Goal: Complete application form: Complete application form

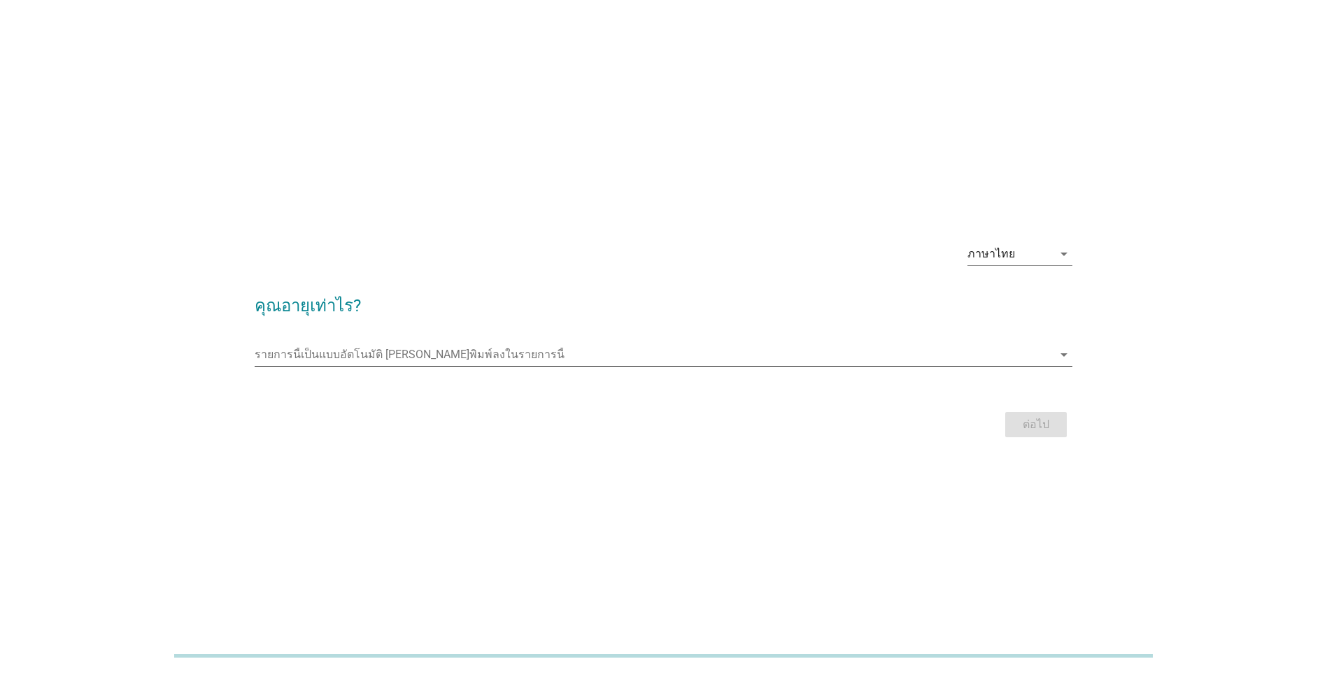
click at [394, 357] on input "รายการนี้เป็นแบบอัตโนมัติ คุณสามารถพิมพ์ลงในรายการนี้" at bounding box center [654, 354] width 798 height 22
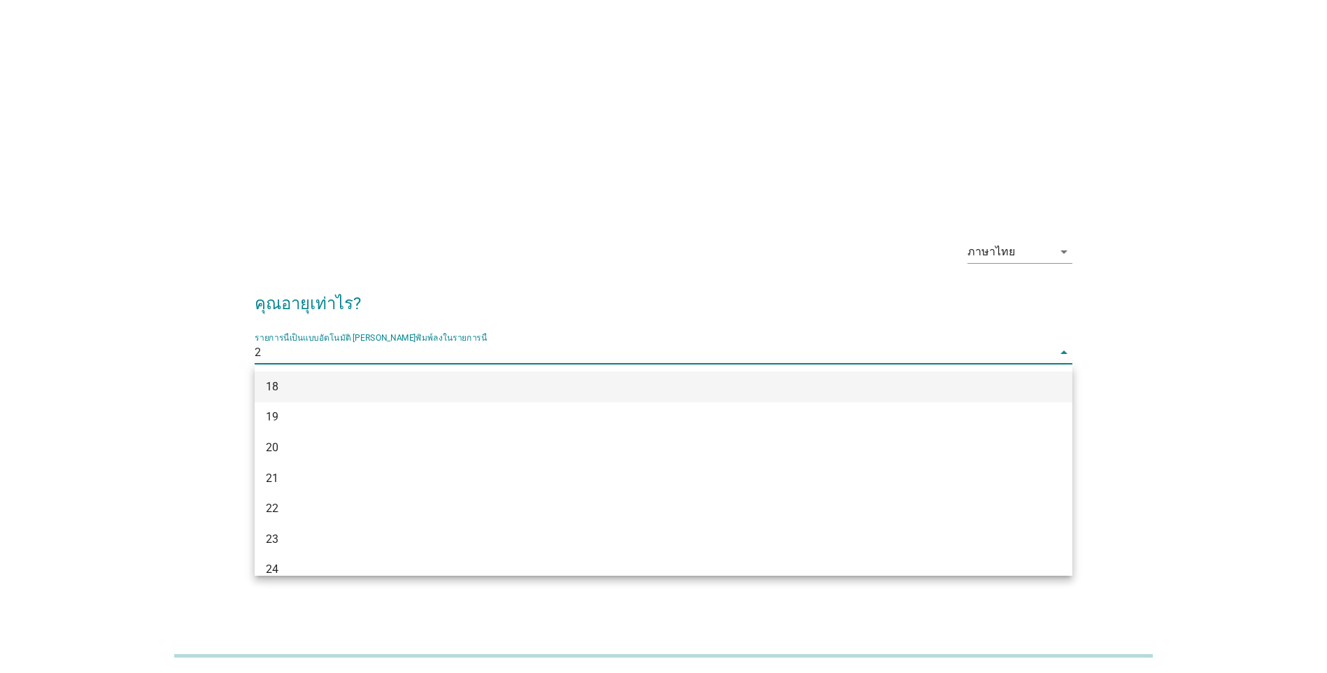
type input "26"
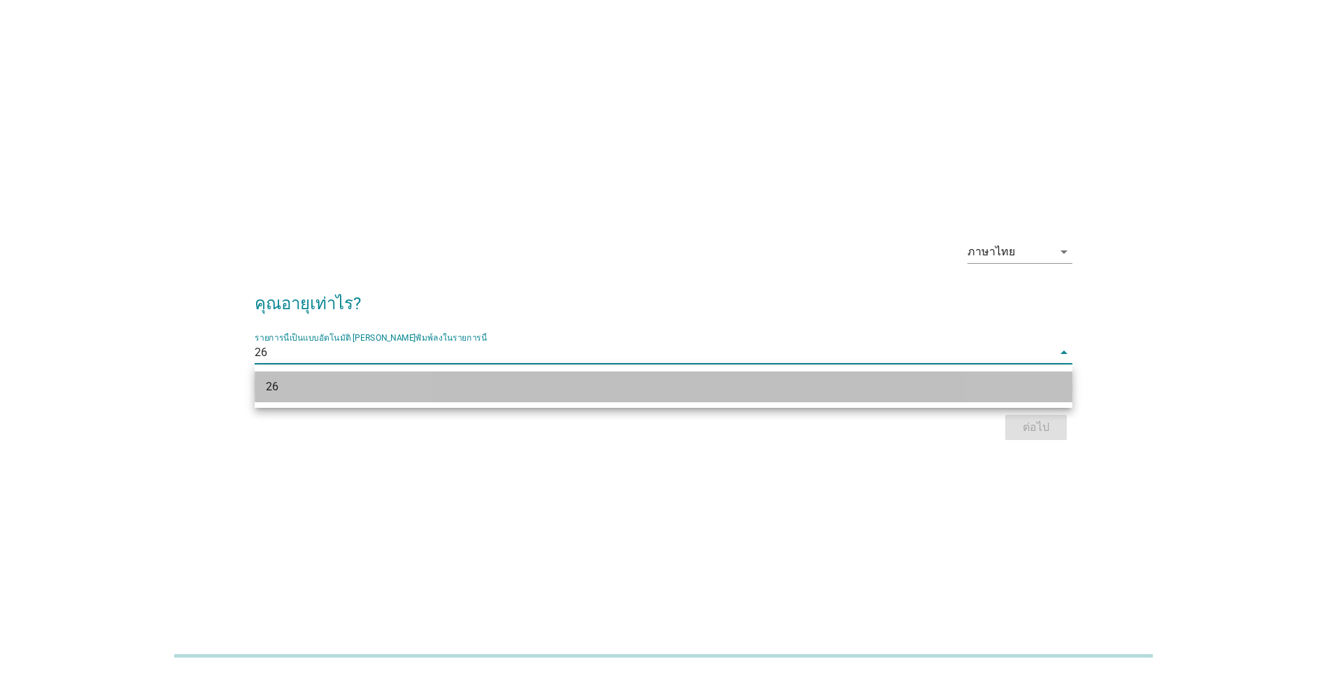
click at [382, 392] on div "26" at bounding box center [630, 386] width 729 height 17
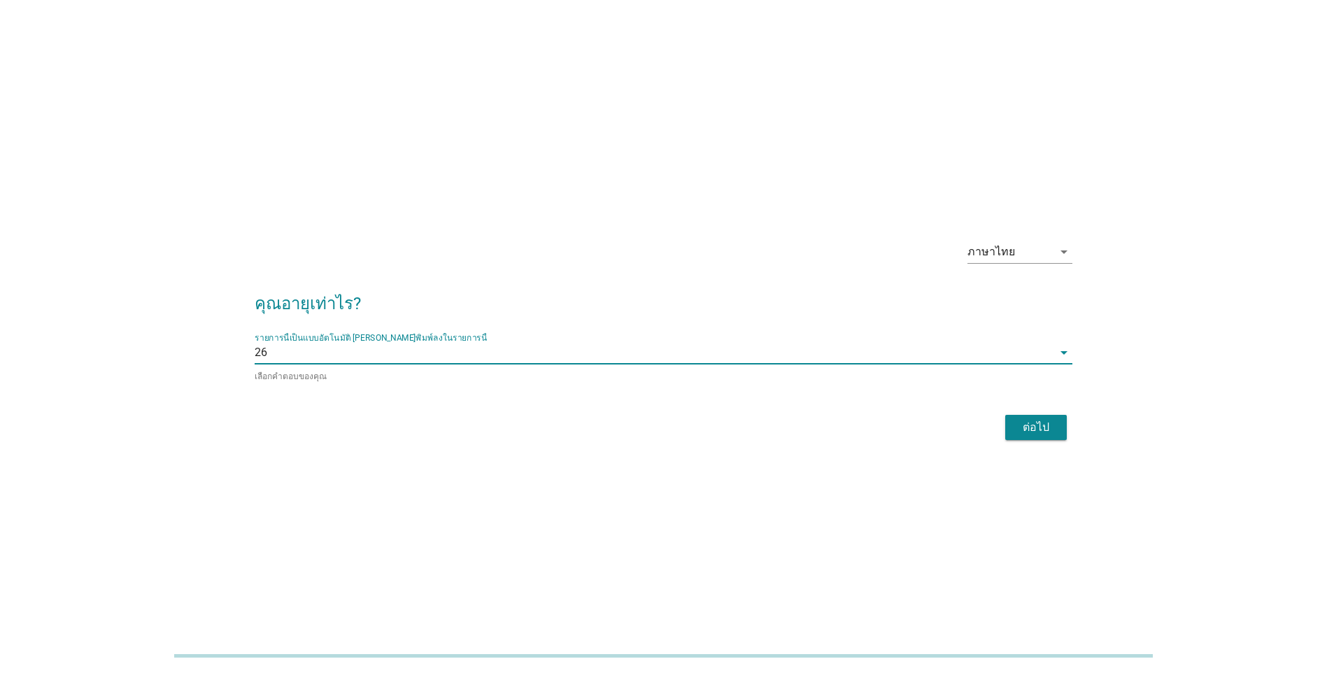
click at [1032, 420] on div "ต่อไป" at bounding box center [1035, 427] width 39 height 17
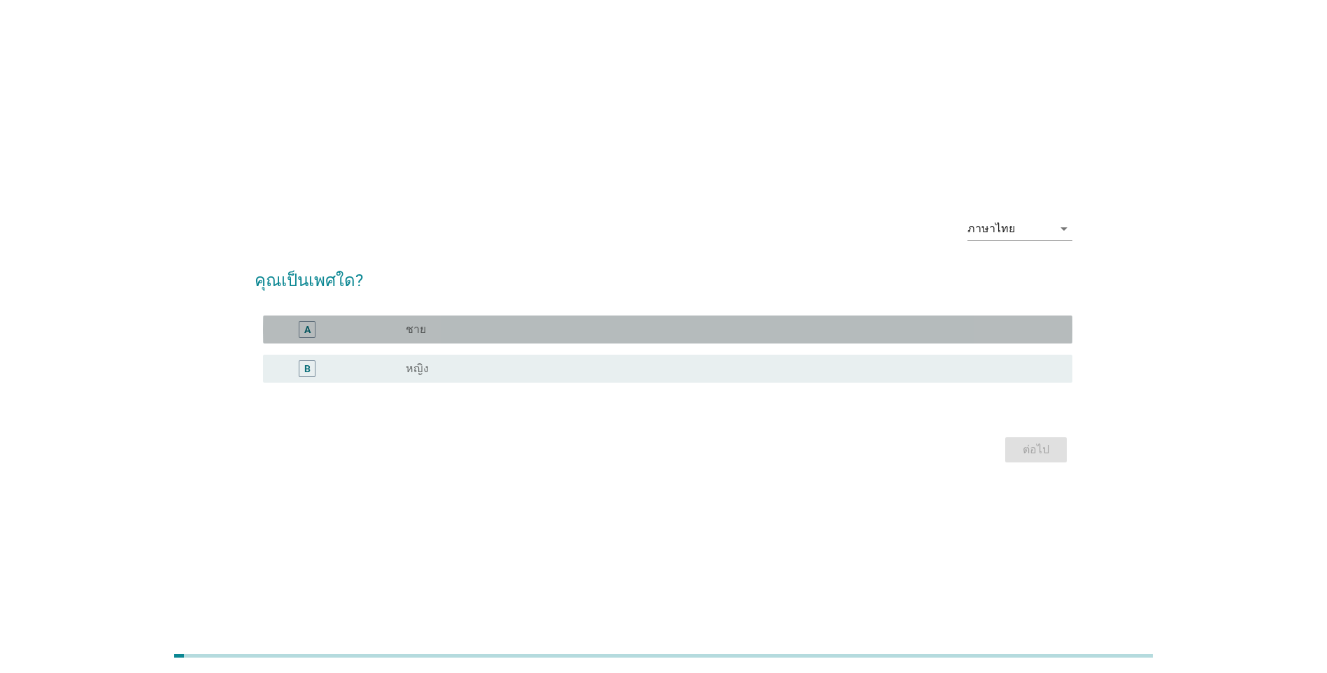
click at [734, 331] on div "radio_button_unchecked ชาย" at bounding box center [728, 329] width 644 height 14
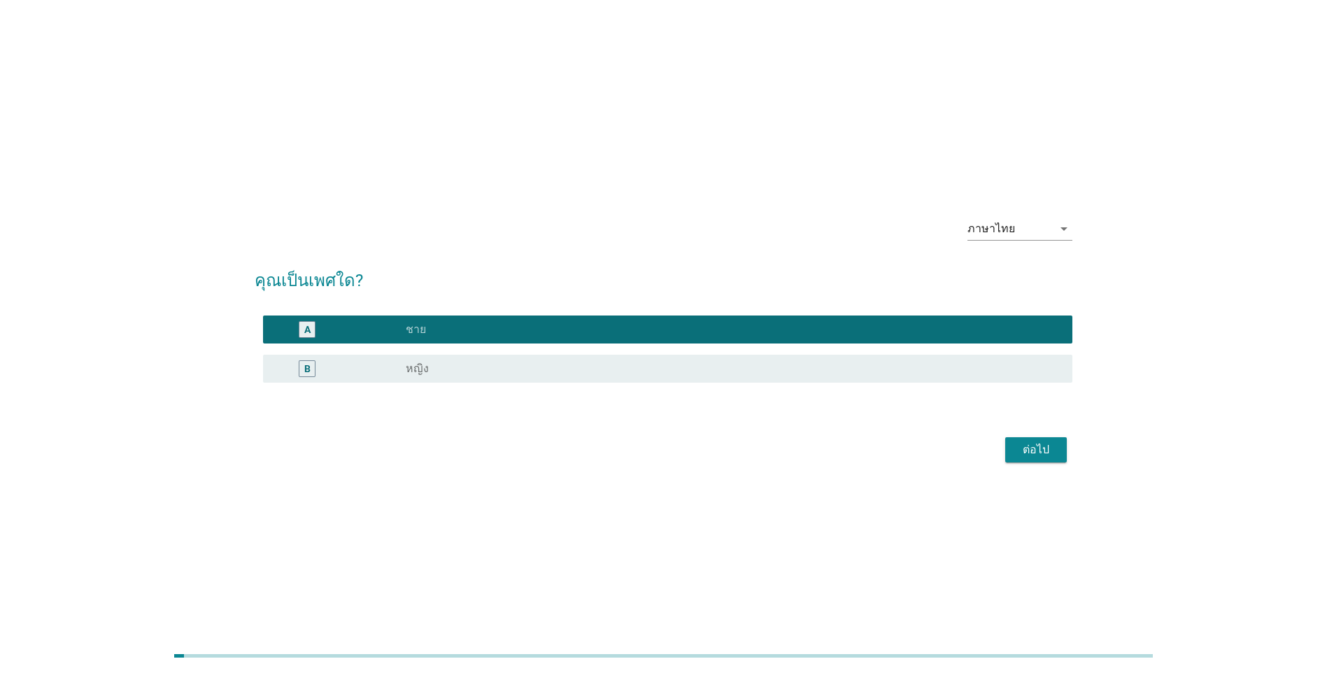
click at [1050, 454] on div "ต่อไป" at bounding box center [1035, 449] width 39 height 17
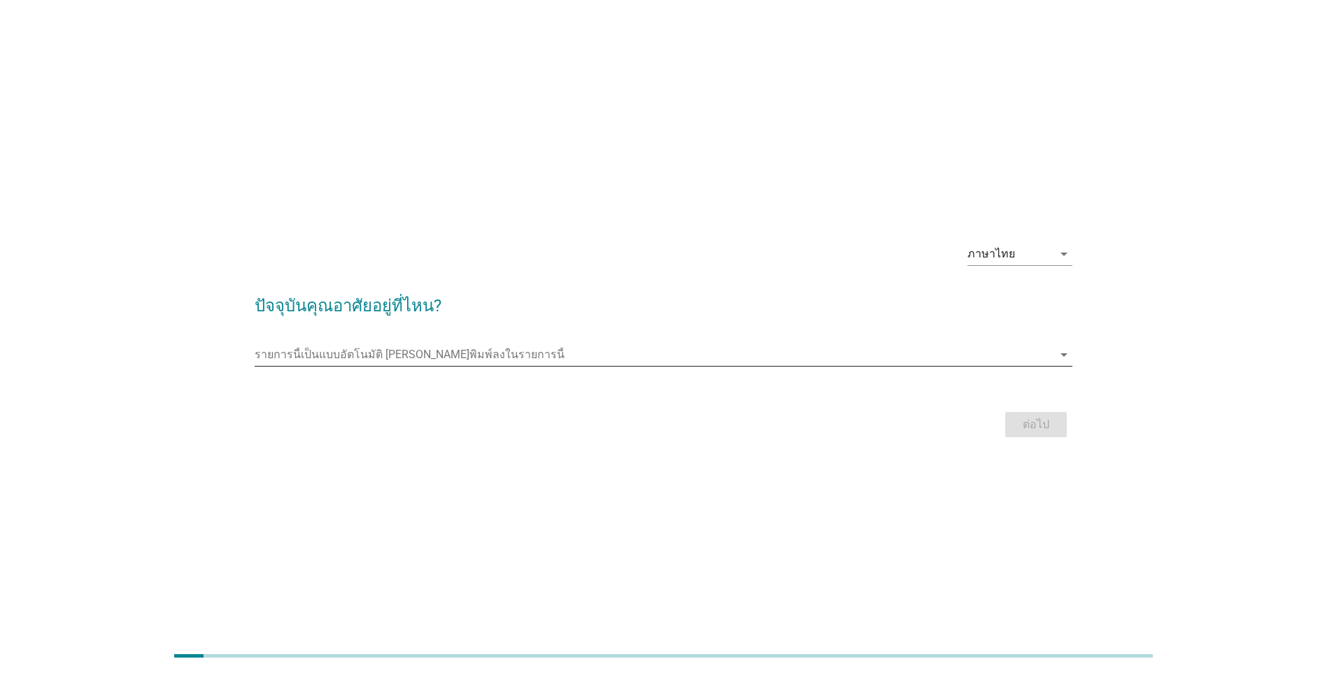
click at [471, 361] on input "รายการนี้เป็นแบบอัตโนมัติ คุณสามารถพิมพ์ลงในรายการนี้" at bounding box center [654, 354] width 798 height 22
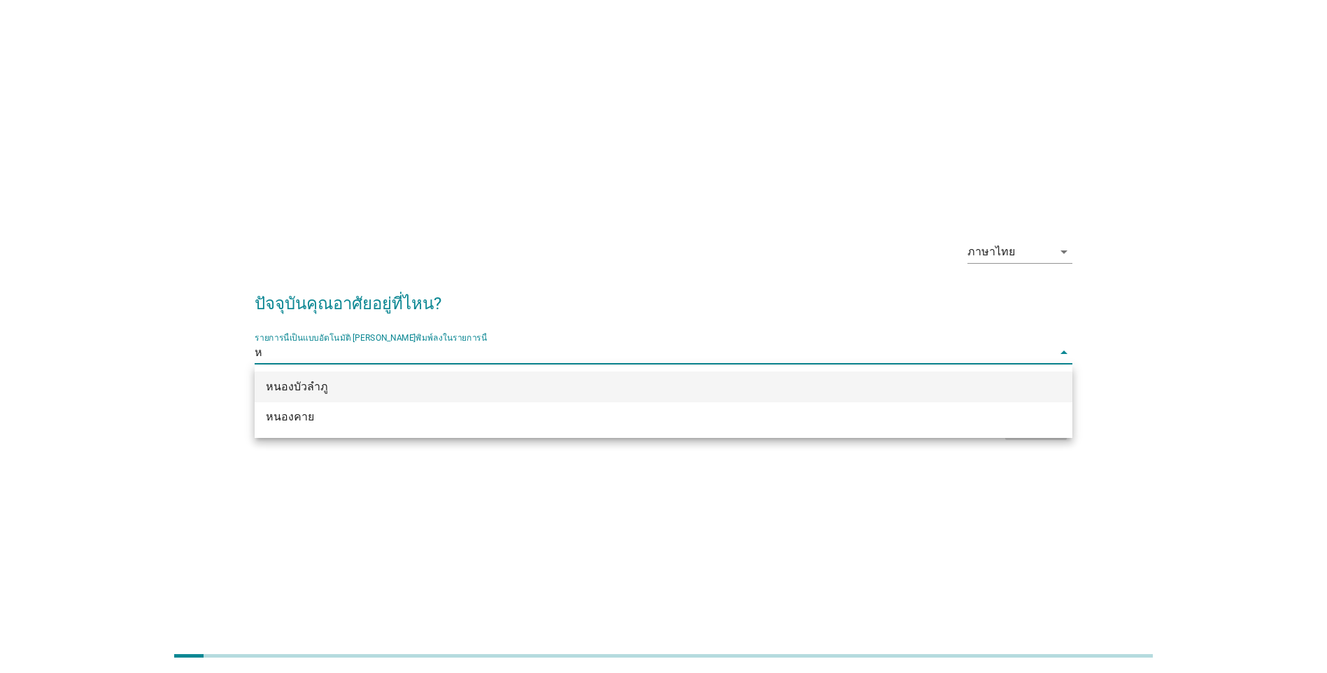
type input "หน"
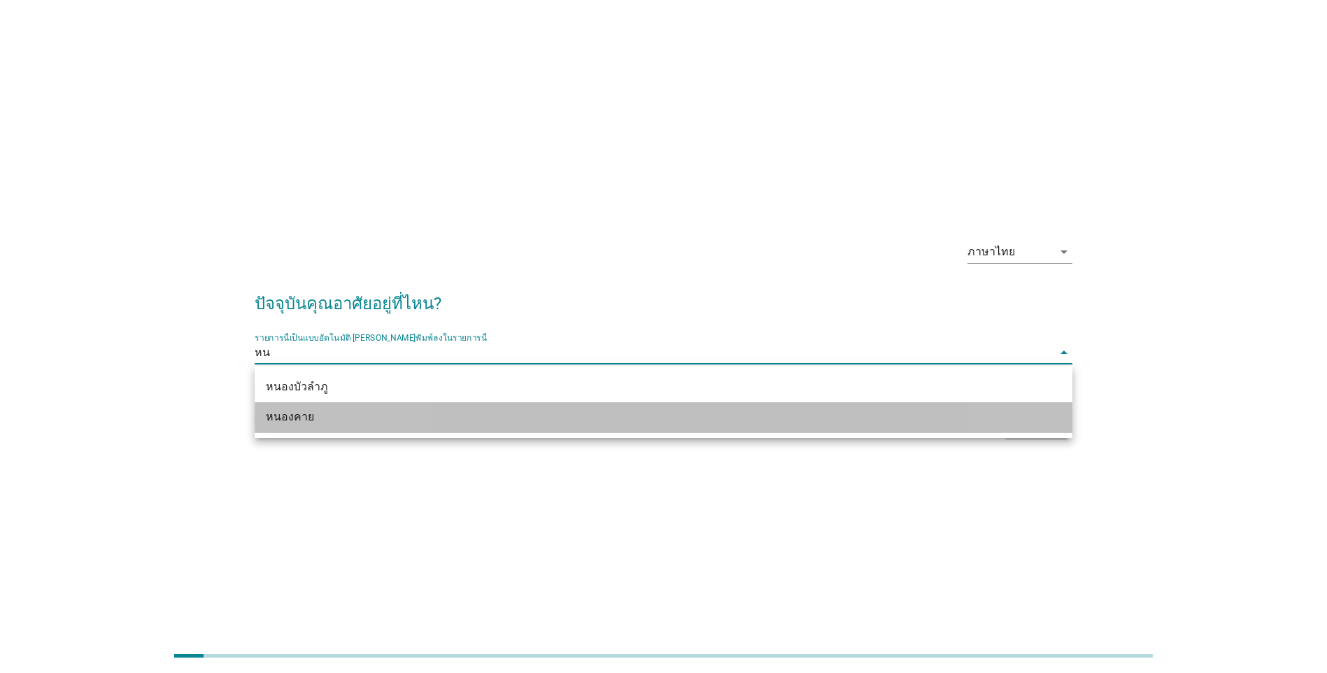
click at [382, 421] on div "หนองคาย" at bounding box center [630, 416] width 729 height 17
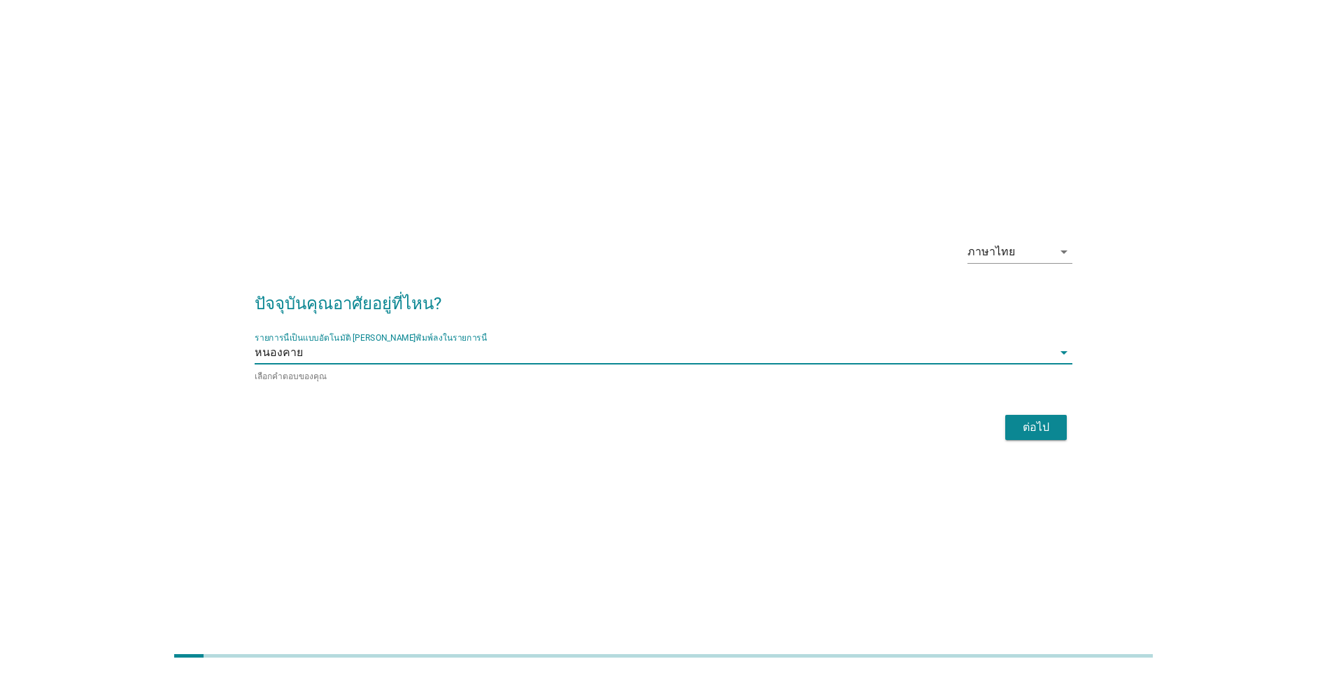
click at [1041, 429] on div "ต่อไป" at bounding box center [1035, 427] width 39 height 17
